Goal: Task Accomplishment & Management: Manage account settings

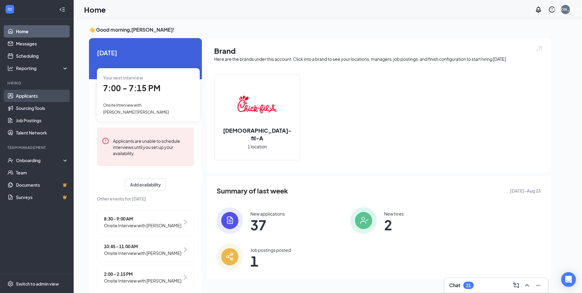
click at [45, 95] on link "Applicants" at bounding box center [42, 96] width 52 height 12
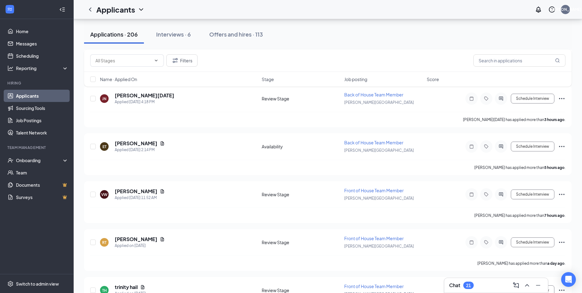
scroll to position [92, 0]
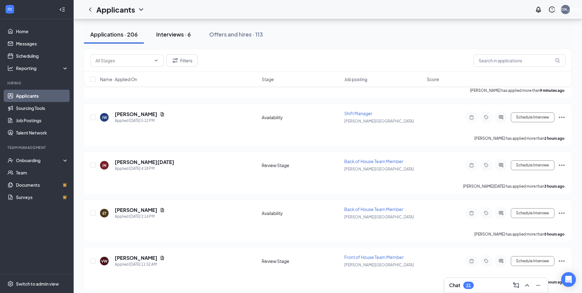
click at [182, 33] on div "Interviews · 6" at bounding box center [173, 34] width 35 height 8
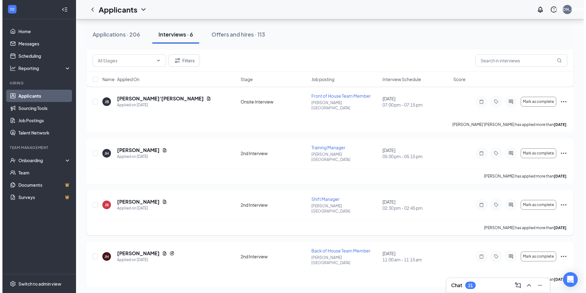
scroll to position [75, 0]
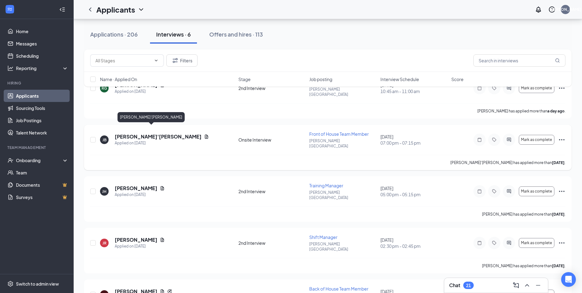
click at [132, 133] on h5 "[PERSON_NAME]'[PERSON_NAME]" at bounding box center [158, 136] width 87 height 7
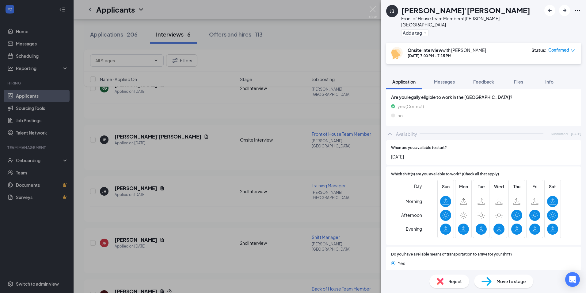
scroll to position [475, 0]
click at [453, 206] on div "Sun Mon Tue Wed Thu Fri Sat" at bounding box center [500, 208] width 124 height 58
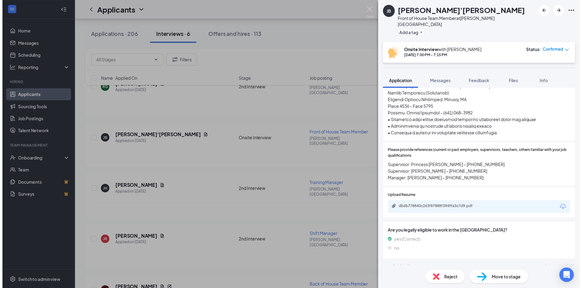
scroll to position [399, 0]
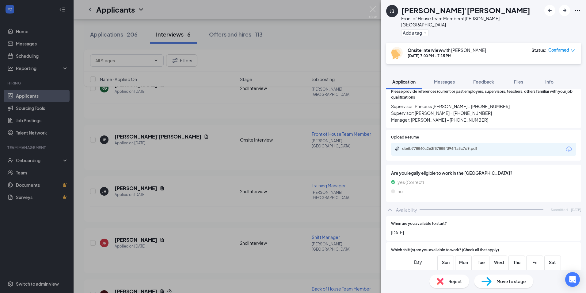
click at [460, 146] on div "Upload Resume db6b778840c263f87888f394ffa3c7d9.pdf" at bounding box center [483, 144] width 195 height 31
click at [465, 146] on div "db6b778840c263f87888f394ffa3c7d9.pdf" at bounding box center [445, 148] width 86 height 5
click at [207, 148] on div "[PERSON_NAME] [PERSON_NAME]'[PERSON_NAME] Front of House Team Member at [PERSON…" at bounding box center [293, 146] width 586 height 293
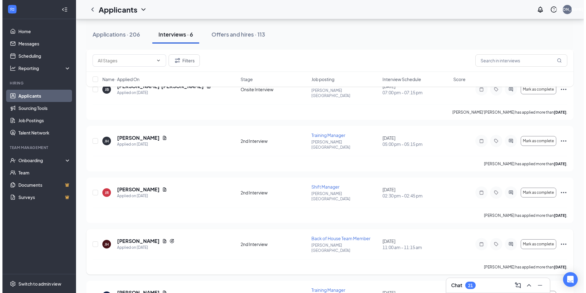
scroll to position [136, 0]
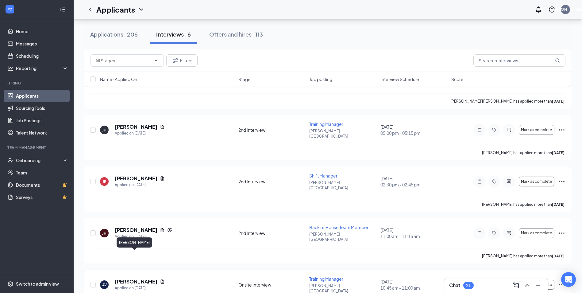
click at [129, 278] on h5 "[PERSON_NAME]" at bounding box center [136, 281] width 43 height 7
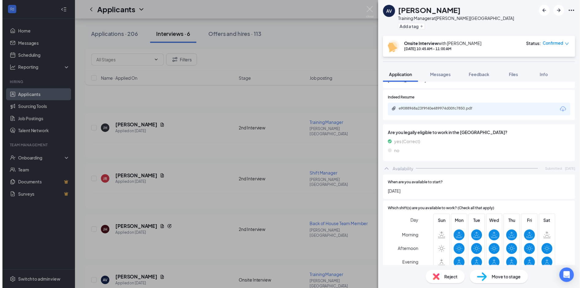
scroll to position [281, 0]
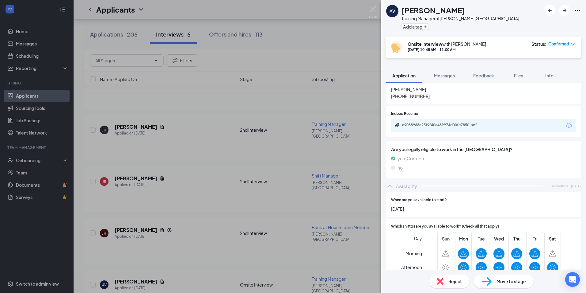
click at [461, 122] on div "e9088968a23f9f40e489974d00fc7850.pdf" at bounding box center [445, 124] width 86 height 5
click at [206, 141] on div "AV [PERSON_NAME] Training Manager at [PERSON_NAME][GEOGRAPHIC_DATA] Add a tag O…" at bounding box center [293, 146] width 586 height 293
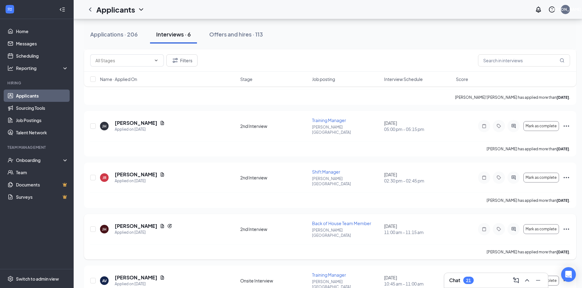
scroll to position [141, 0]
click at [121, 273] on h5 "[PERSON_NAME]" at bounding box center [136, 276] width 43 height 7
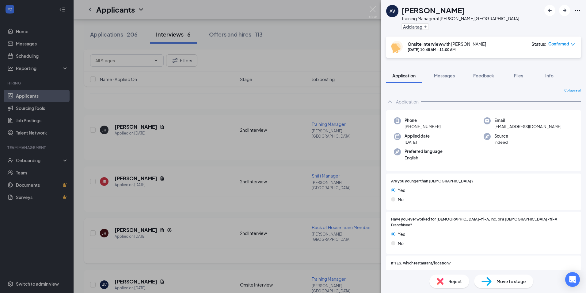
click at [206, 134] on div "AV [PERSON_NAME] Training Manager at [PERSON_NAME][GEOGRAPHIC_DATA] Add a tag O…" at bounding box center [293, 146] width 586 height 293
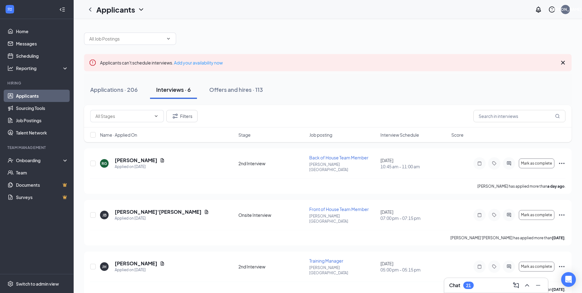
click at [178, 101] on div "Applicants can't schedule interviews. Add your availability now Applications · …" at bounding box center [327, 238] width 487 height 425
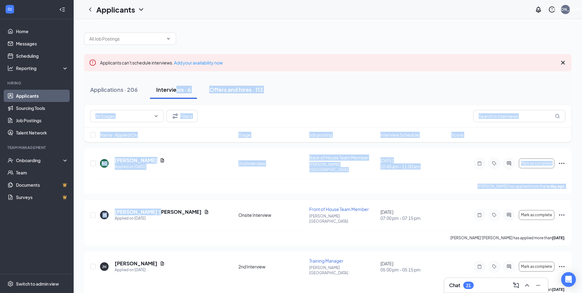
click at [44, 98] on link "Applicants" at bounding box center [42, 96] width 52 height 12
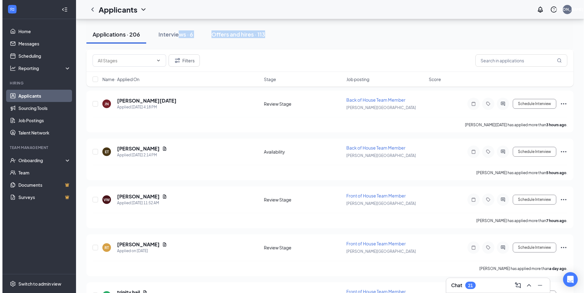
scroll to position [184, 0]
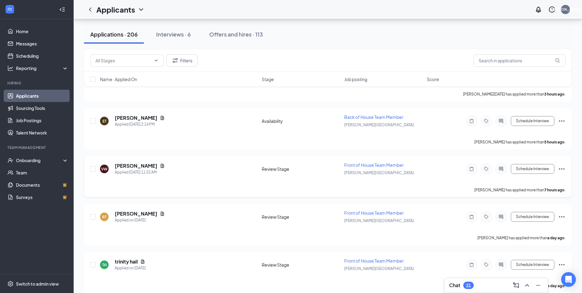
click at [159, 168] on div "[PERSON_NAME]" at bounding box center [140, 165] width 50 height 7
click at [160, 165] on icon "Document" at bounding box center [162, 165] width 5 height 5
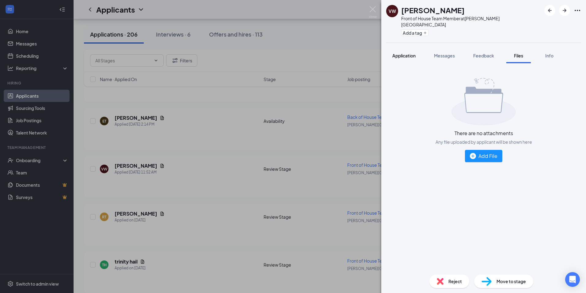
click at [402, 54] on button "Application" at bounding box center [404, 55] width 36 height 15
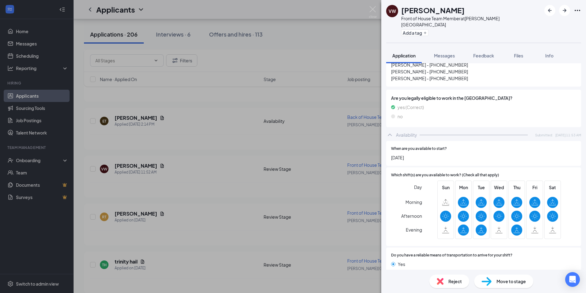
scroll to position [249, 0]
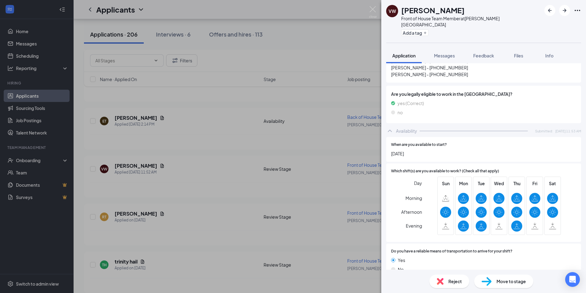
click at [213, 194] on div "VW [PERSON_NAME] Front of House Team Member at [PERSON_NAME][GEOGRAPHIC_DATA] A…" at bounding box center [293, 146] width 586 height 293
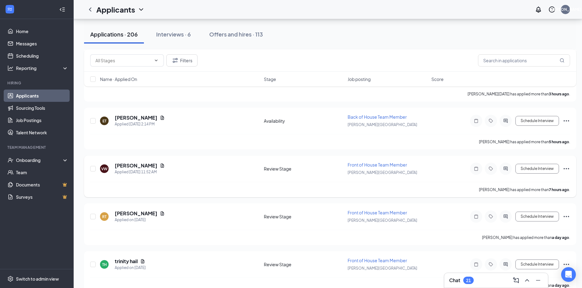
click at [133, 165] on h5 "[PERSON_NAME]" at bounding box center [136, 165] width 43 height 7
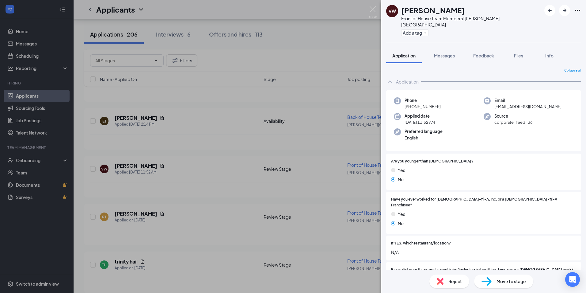
click at [239, 174] on div "VW [PERSON_NAME] Front of House Team Member at [PERSON_NAME][GEOGRAPHIC_DATA] A…" at bounding box center [293, 146] width 586 height 293
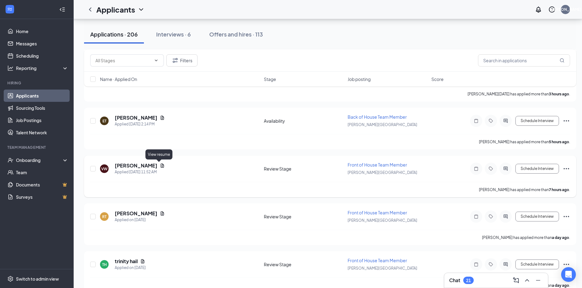
click at [161, 167] on icon "Document" at bounding box center [162, 165] width 3 height 4
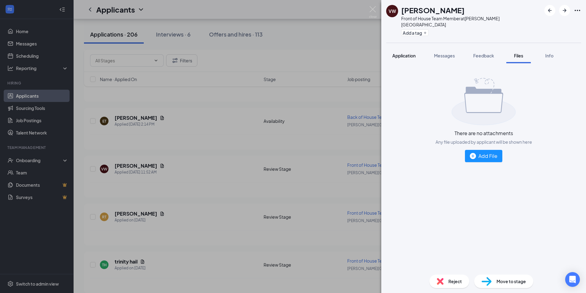
click at [406, 53] on span "Application" at bounding box center [403, 56] width 23 height 6
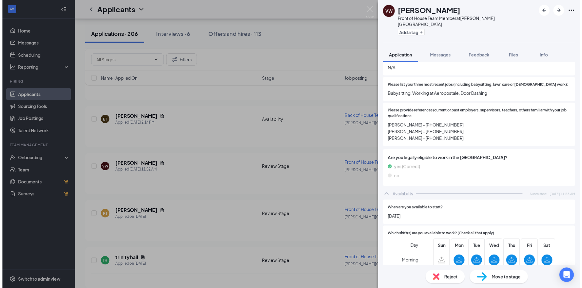
scroll to position [249, 0]
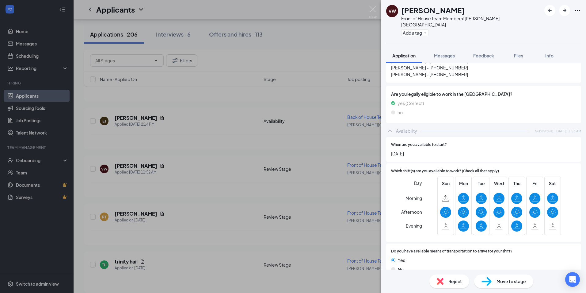
click at [243, 214] on div "VW [PERSON_NAME] Front of House Team Member at [PERSON_NAME][GEOGRAPHIC_DATA] A…" at bounding box center [293, 146] width 586 height 293
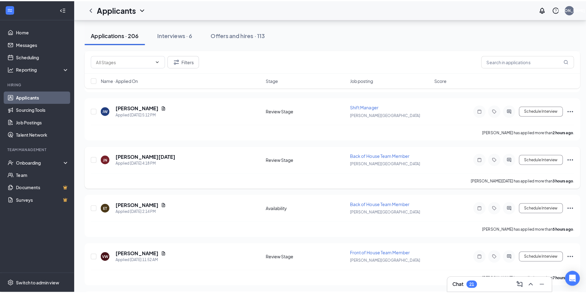
scroll to position [61, 0]
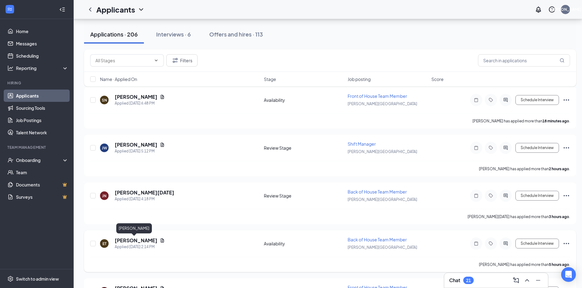
click at [138, 239] on h5 "[PERSON_NAME]" at bounding box center [136, 240] width 43 height 7
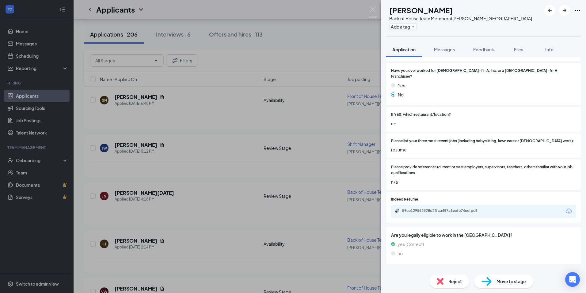
scroll to position [125, 0]
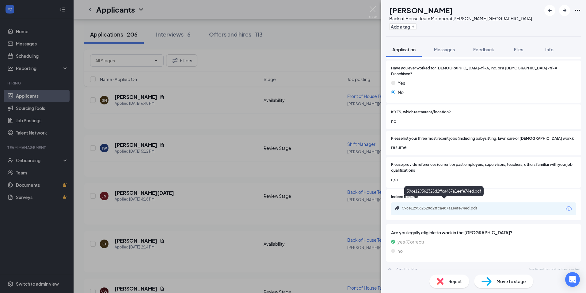
click at [461, 197] on div "59ce129562328d2ffca487a1eefe74ed.pdf" at bounding box center [443, 192] width 79 height 13
click at [463, 205] on div "59ce129562328d2ffca487a1eefe74ed.pdf" at bounding box center [444, 208] width 99 height 6
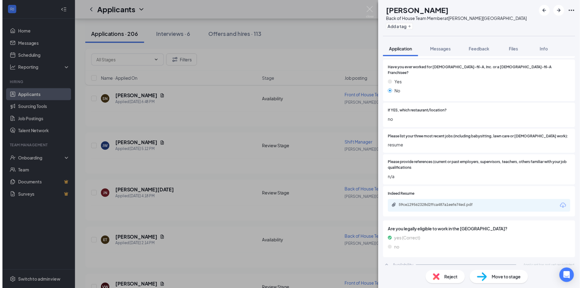
scroll to position [122, 0]
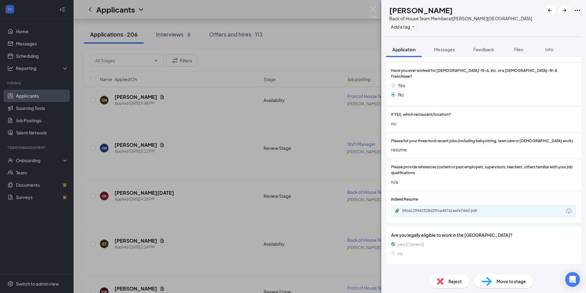
click at [235, 148] on div "ET [PERSON_NAME] Back of House Team Member at [PERSON_NAME][GEOGRAPHIC_DATA] Ad…" at bounding box center [293, 146] width 586 height 293
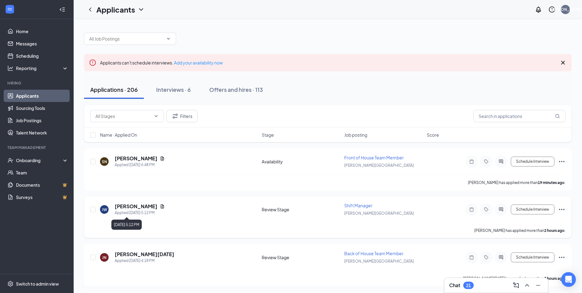
click at [136, 207] on h5 "[PERSON_NAME]" at bounding box center [136, 206] width 43 height 7
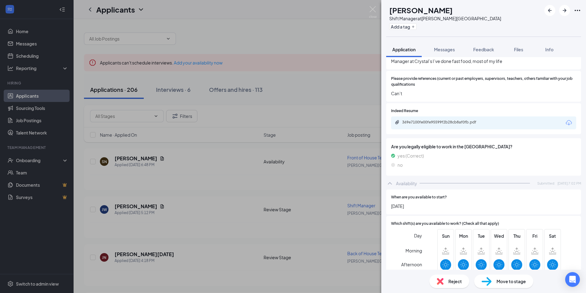
scroll to position [208, 0]
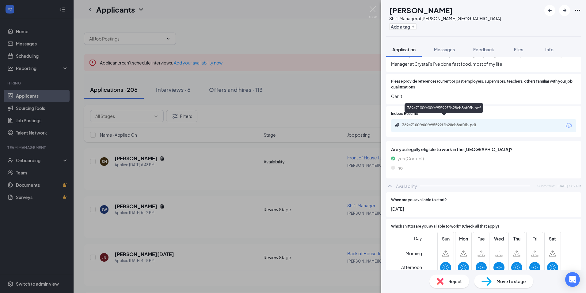
click at [460, 119] on div "369e7100fe00fe95599f2b28cb8af0fb.pdf" at bounding box center [483, 125] width 185 height 13
click at [460, 122] on div "369e7100fe00fe95599f2b28cb8af0fb.pdf" at bounding box center [445, 124] width 86 height 5
